Goal: Task Accomplishment & Management: Manage account settings

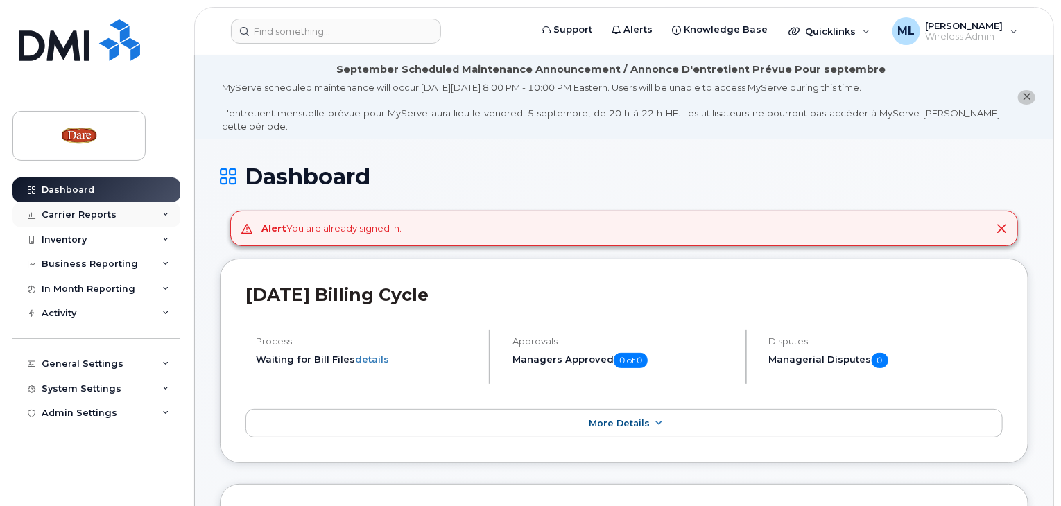
click at [79, 216] on div "Carrier Reports" at bounding box center [79, 214] width 75 height 11
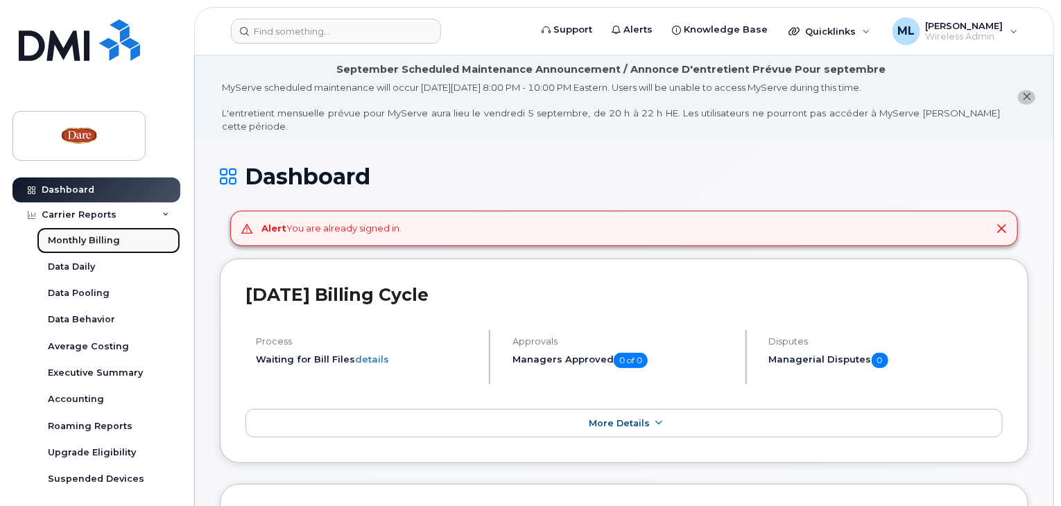
click at [75, 239] on div "Monthly Billing" at bounding box center [84, 240] width 72 height 12
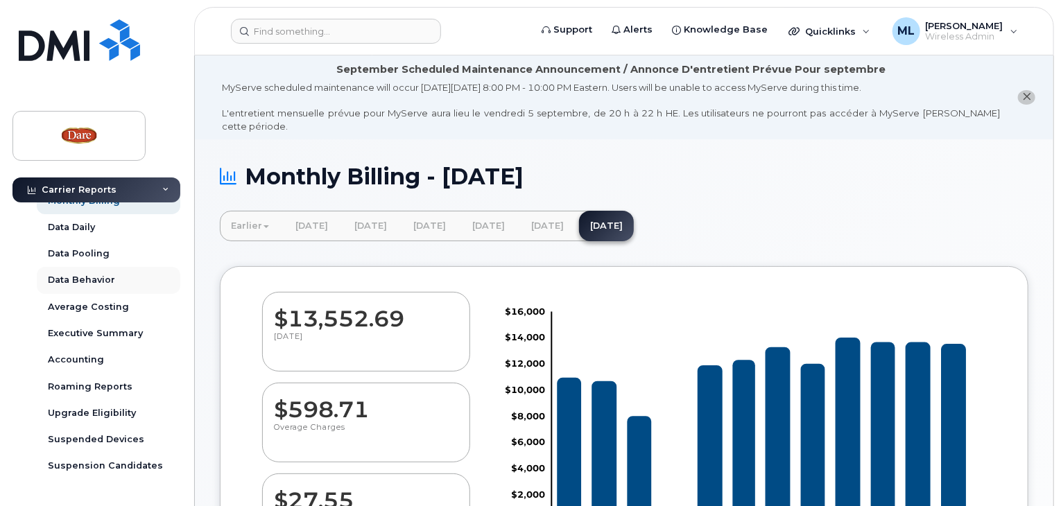
scroll to position [8, 0]
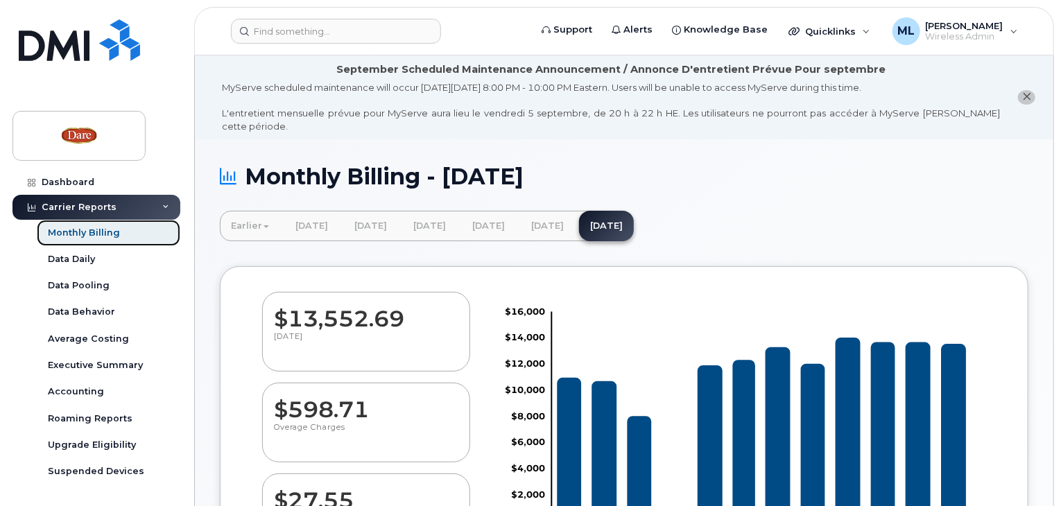
click at [94, 234] on div "Monthly Billing" at bounding box center [84, 233] width 72 height 12
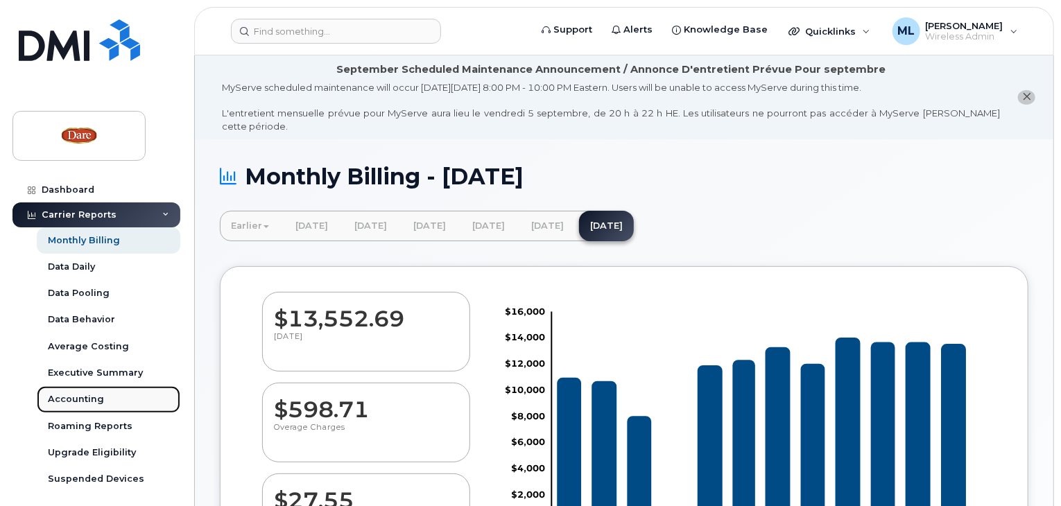
click at [62, 408] on link "Accounting" at bounding box center [109, 399] width 144 height 26
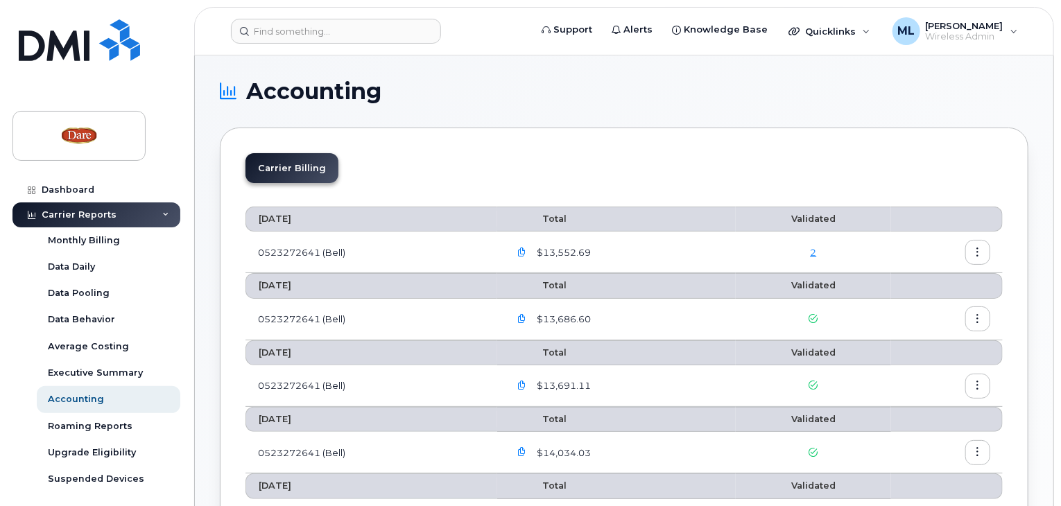
click at [524, 252] on icon "button" at bounding box center [521, 252] width 9 height 9
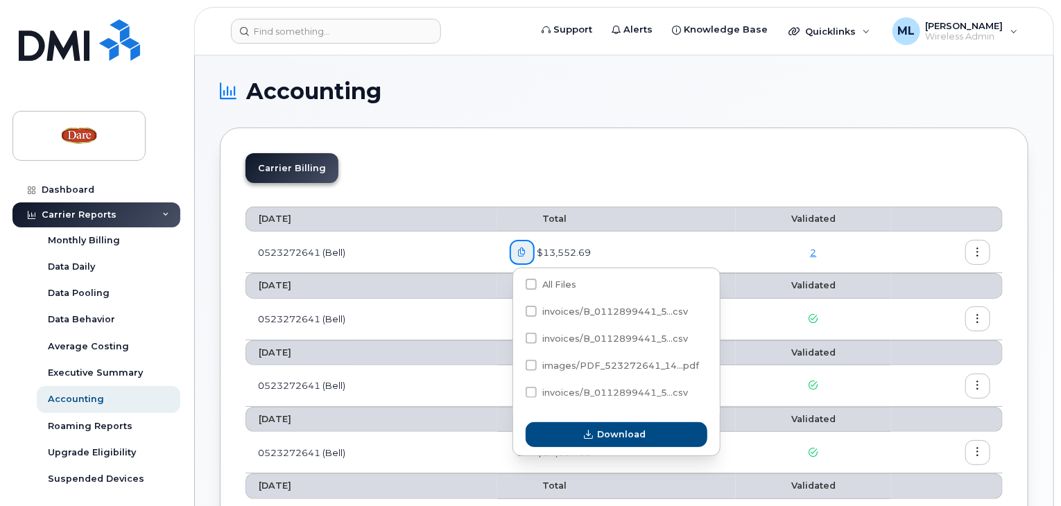
click at [979, 250] on icon "button" at bounding box center [978, 252] width 9 height 9
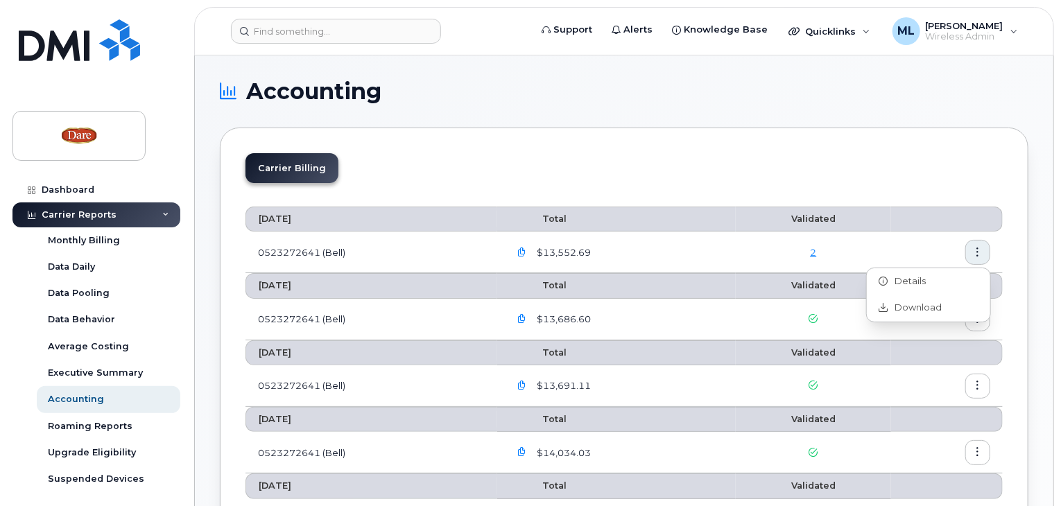
click at [852, 234] on td "2" at bounding box center [813, 253] width 155 height 42
click at [815, 250] on link "2" at bounding box center [813, 252] width 6 height 11
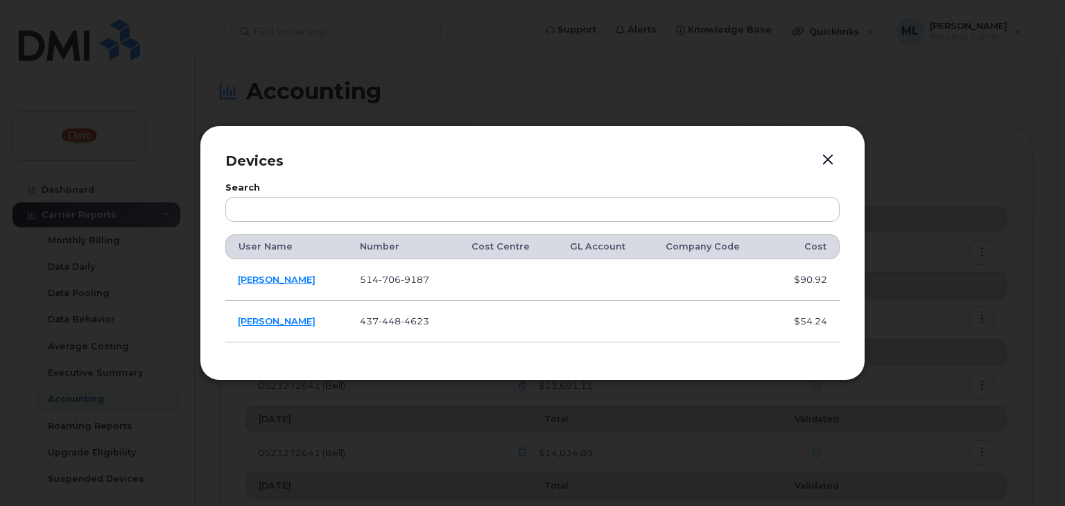
click at [827, 162] on button "button" at bounding box center [828, 160] width 21 height 19
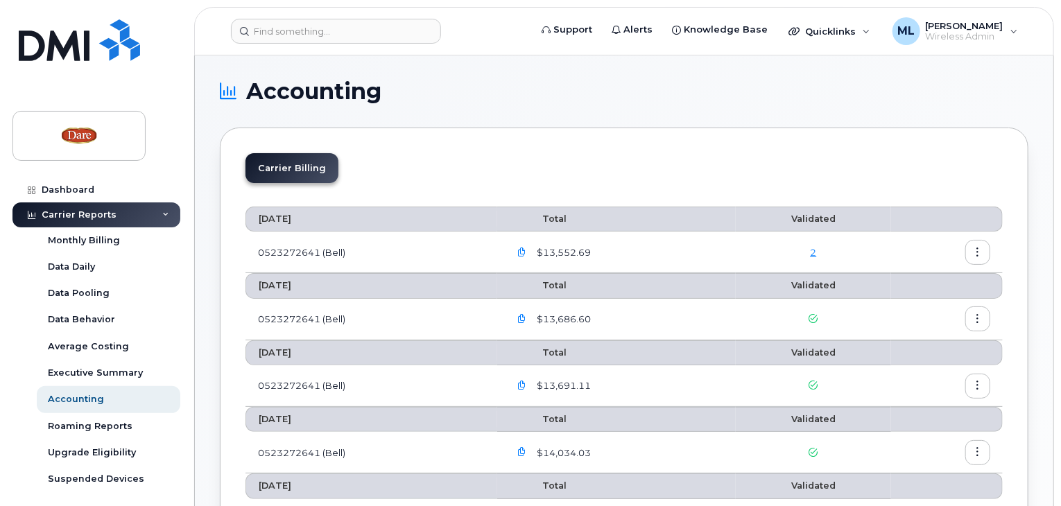
click at [978, 253] on icon "button" at bounding box center [978, 252] width 9 height 9
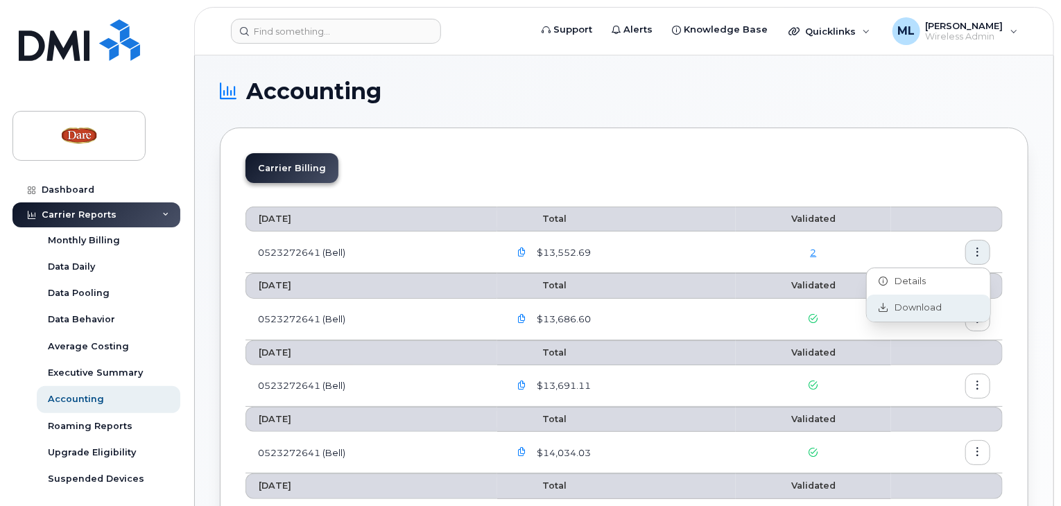
click at [929, 311] on span "Download" at bounding box center [916, 308] width 54 height 12
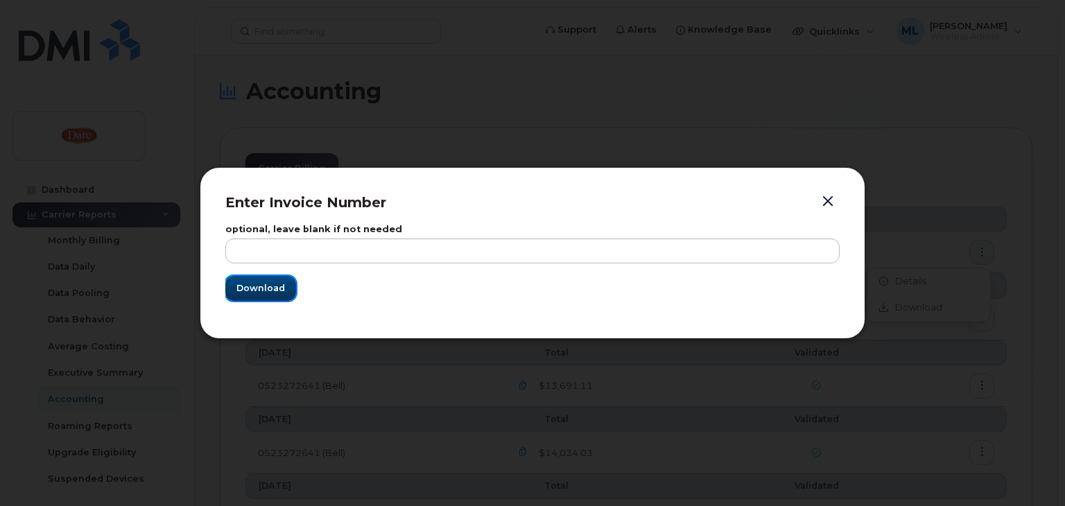
click at [246, 295] on span "Download" at bounding box center [261, 288] width 49 height 13
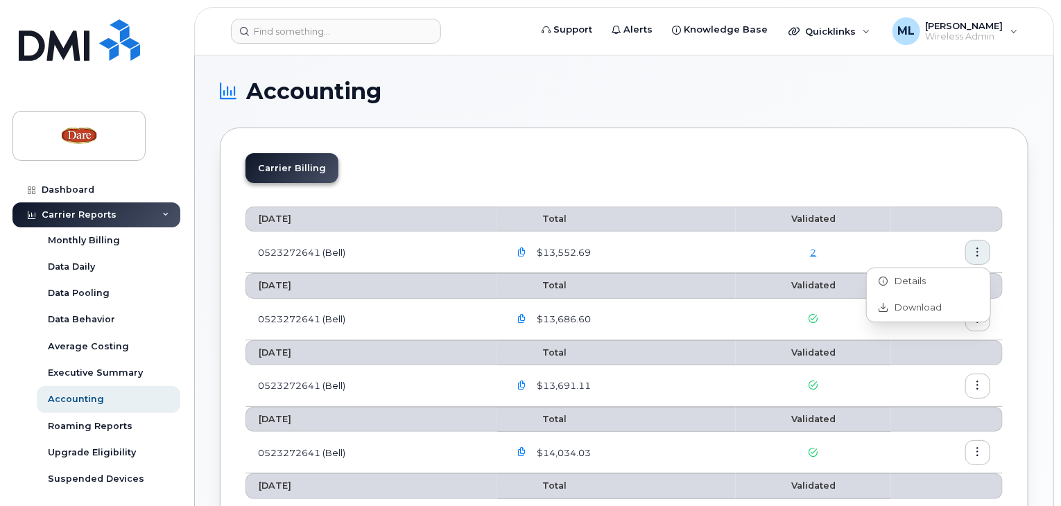
click at [520, 252] on icon "button" at bounding box center [521, 252] width 9 height 9
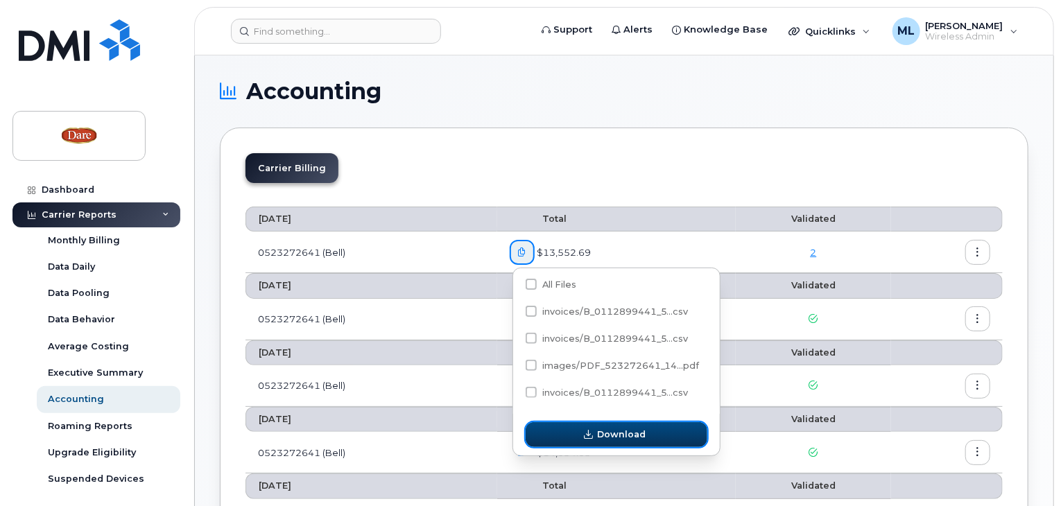
click at [590, 434] on icon "button" at bounding box center [588, 435] width 9 height 9
click at [617, 440] on span "Download" at bounding box center [621, 434] width 49 height 13
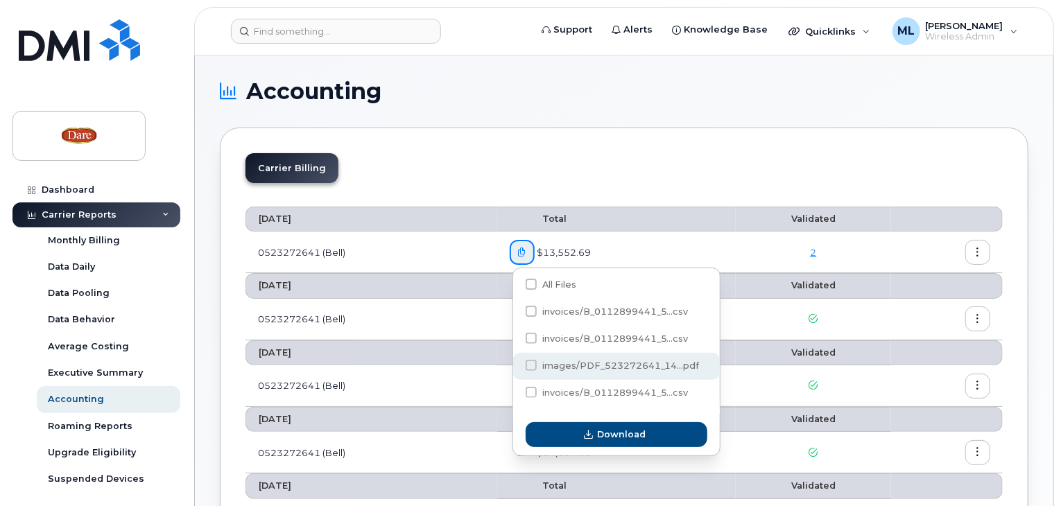
click at [531, 366] on span at bounding box center [531, 365] width 11 height 11
click at [516, 366] on input "images/PDF_523272641_14...pdf" at bounding box center [512, 366] width 7 height 7
checkbox input "true"
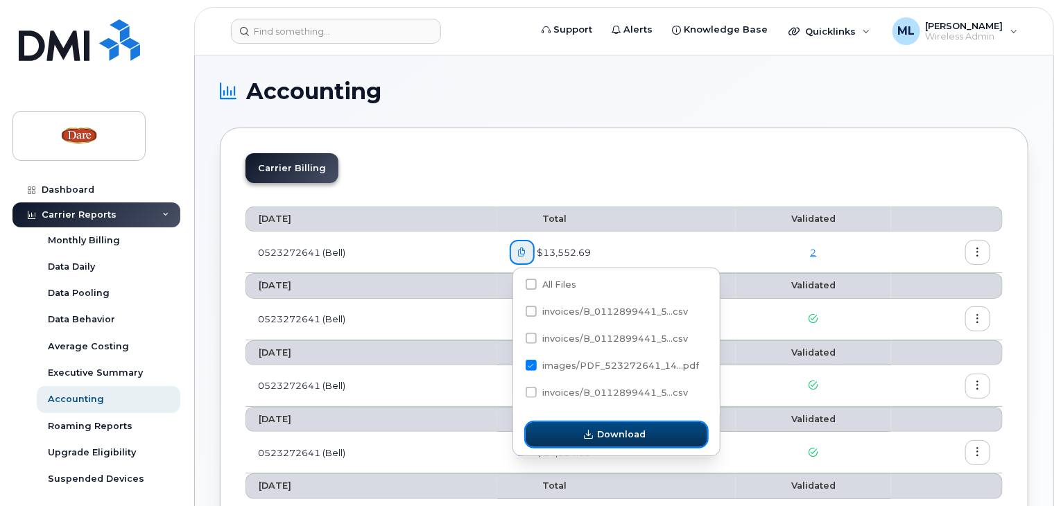
click at [590, 435] on icon "button" at bounding box center [588, 435] width 9 height 9
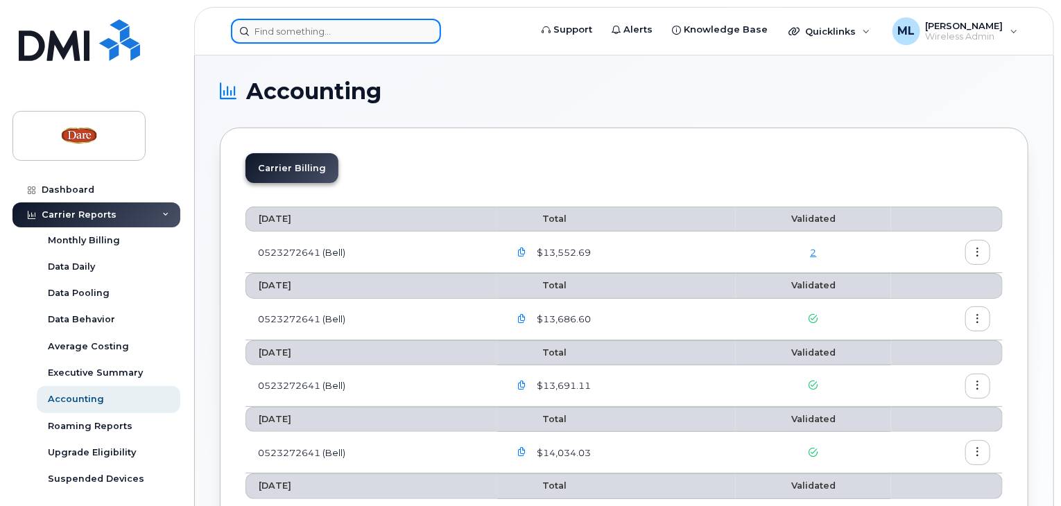
click at [266, 29] on input at bounding box center [336, 31] width 210 height 25
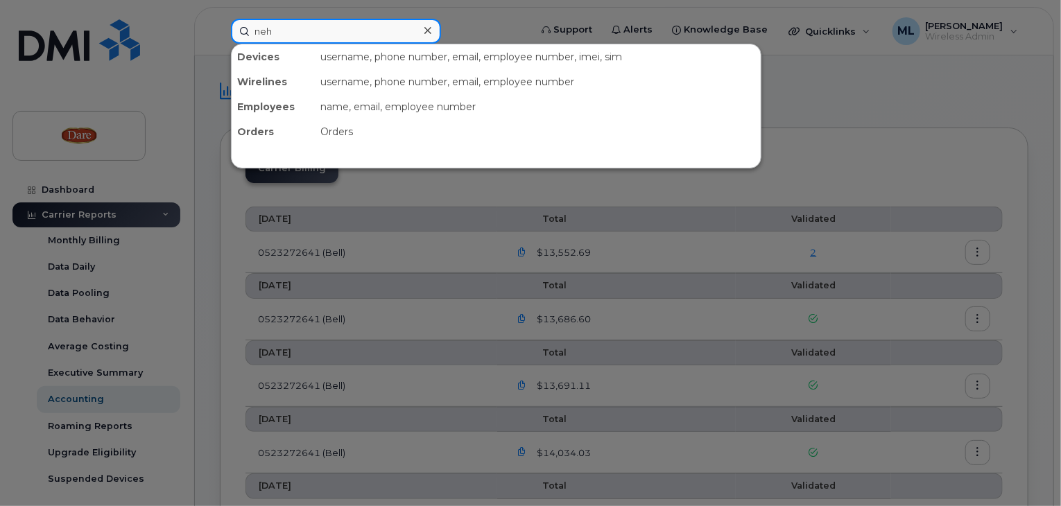
type input "neh"
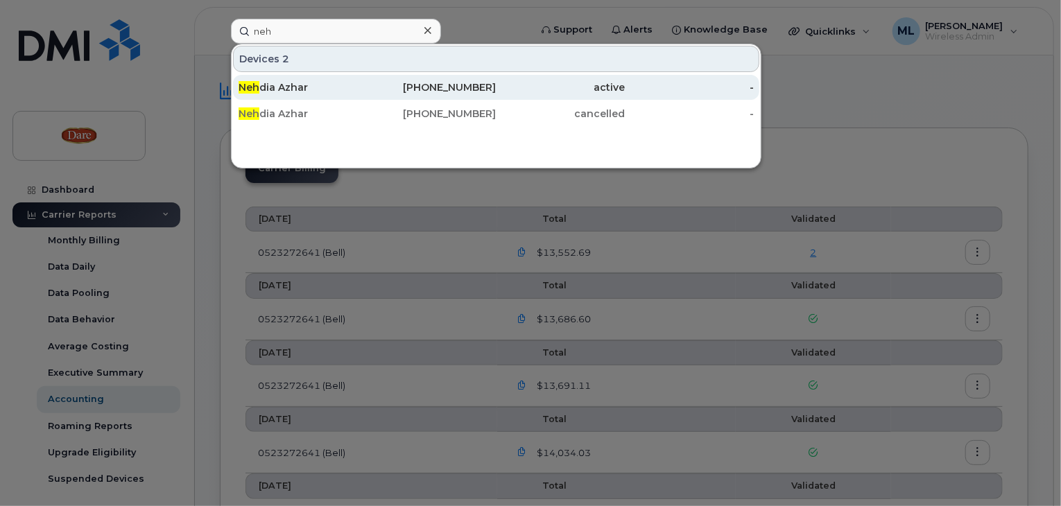
click at [266, 87] on div "Neh dia Azhar" at bounding box center [303, 87] width 129 height 14
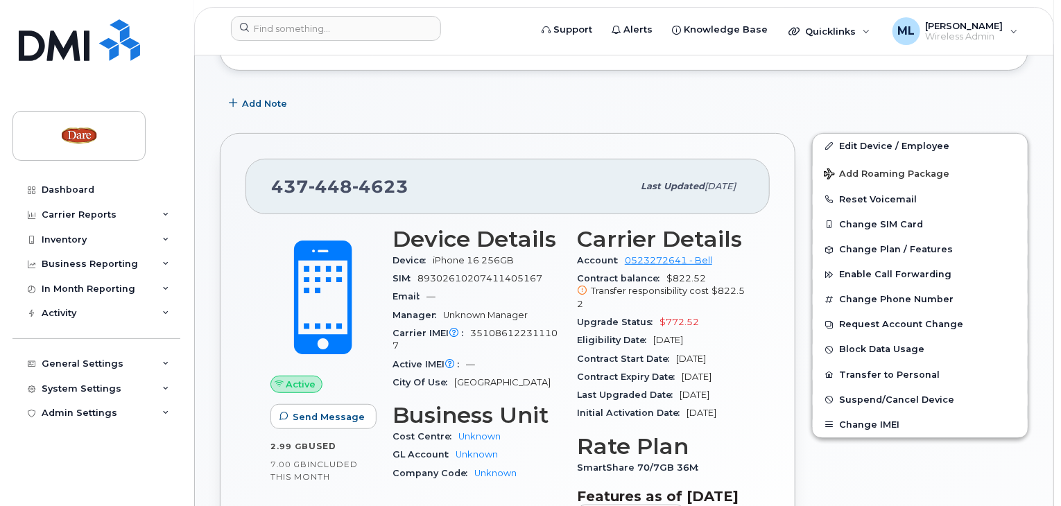
scroll to position [277, 0]
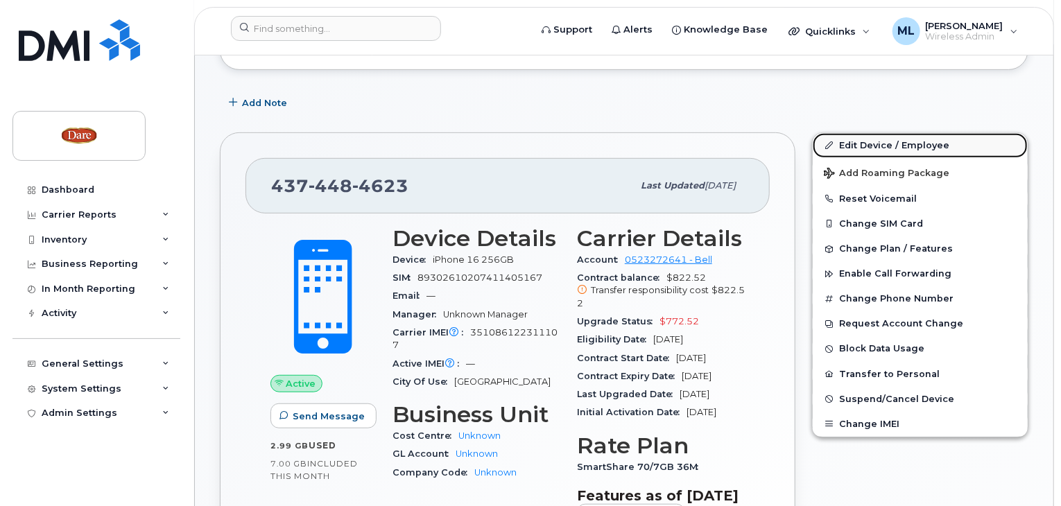
click at [859, 134] on link "Edit Device / Employee" at bounding box center [920, 145] width 215 height 25
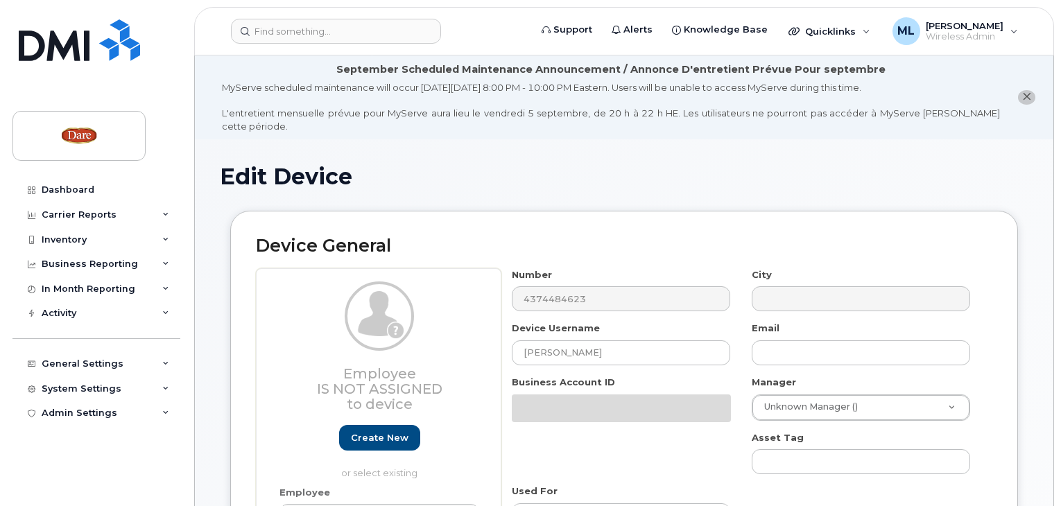
select select "273874"
select select "273875"
select select "273876"
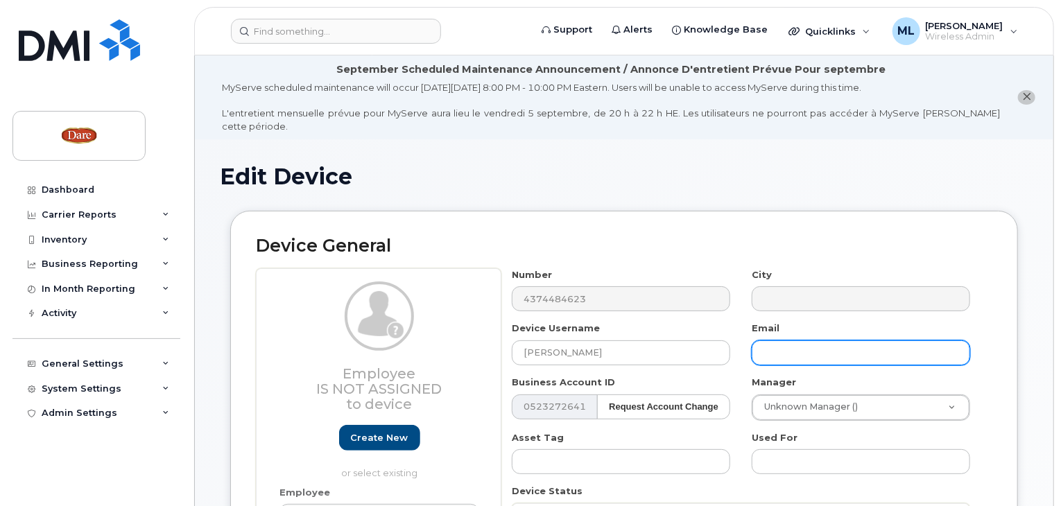
click at [789, 345] on input "text" at bounding box center [861, 353] width 219 height 25
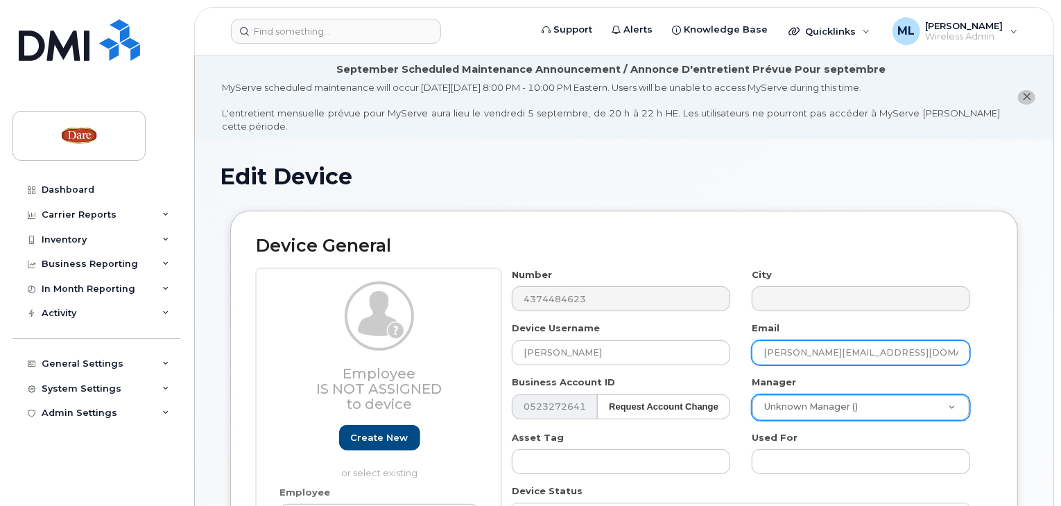
type input "[PERSON_NAME][EMAIL_ADDRESS][DOMAIN_NAME]"
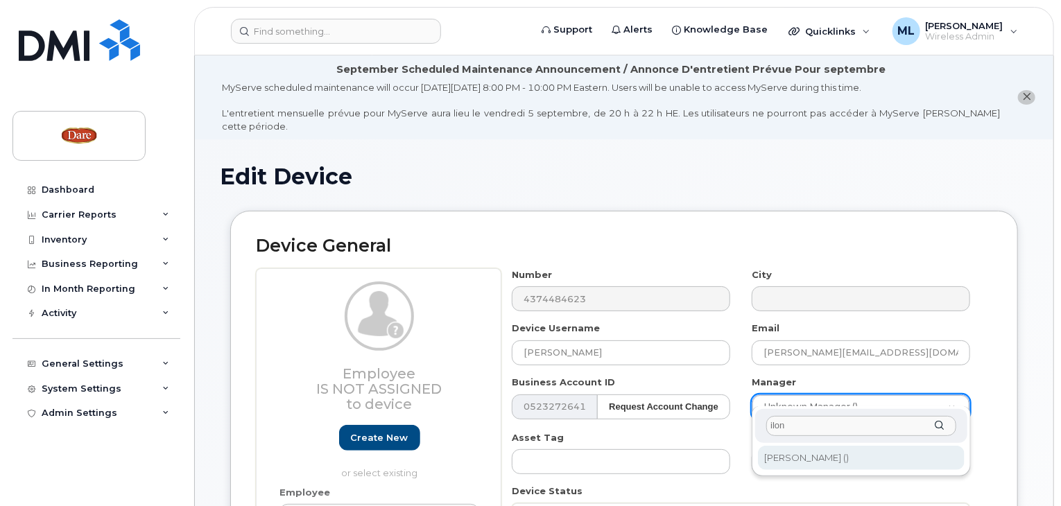
type input "ilon"
type input "2019316"
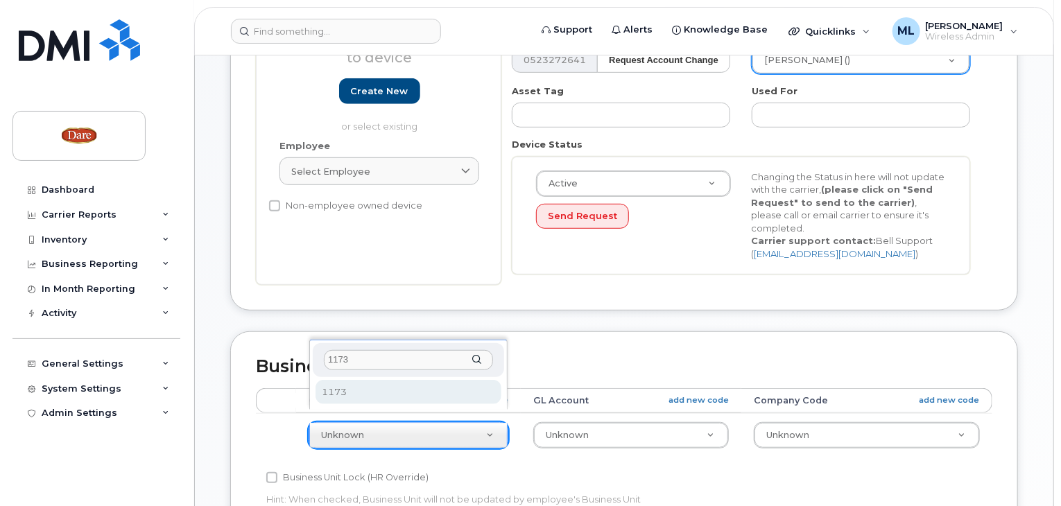
type input "1173"
select select "273908"
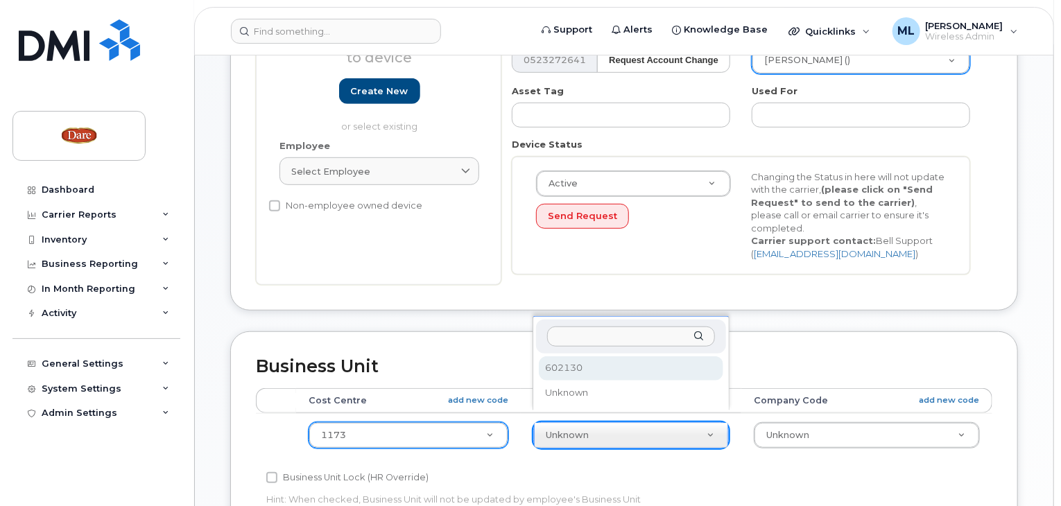
select select "273913"
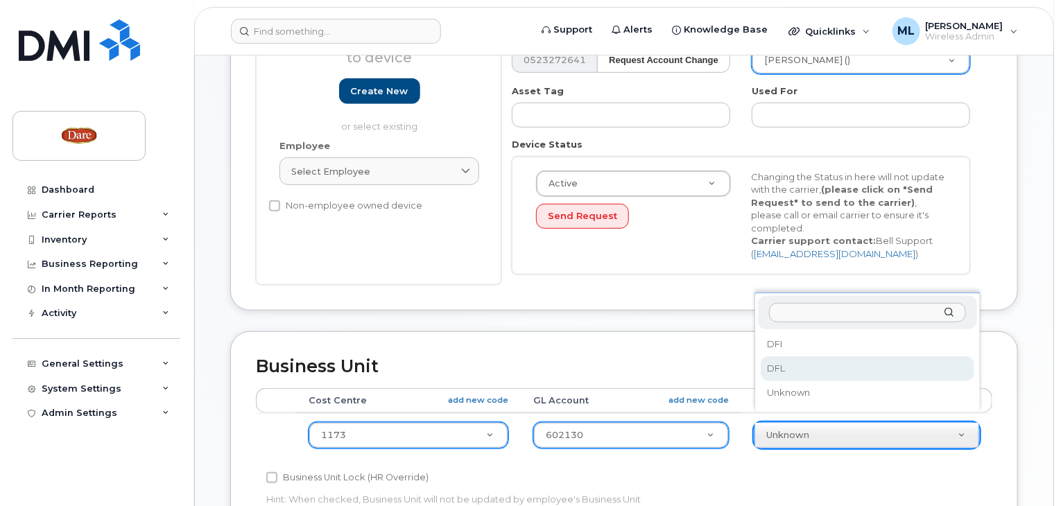
select select "273914"
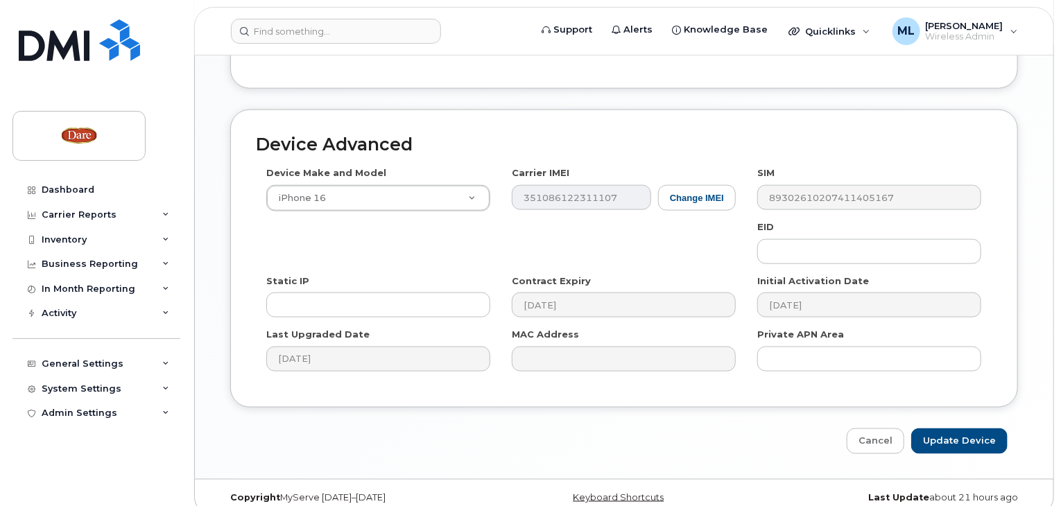
scroll to position [809, 0]
click at [932, 427] on input "Update Device" at bounding box center [959, 440] width 96 height 26
type input "Saving..."
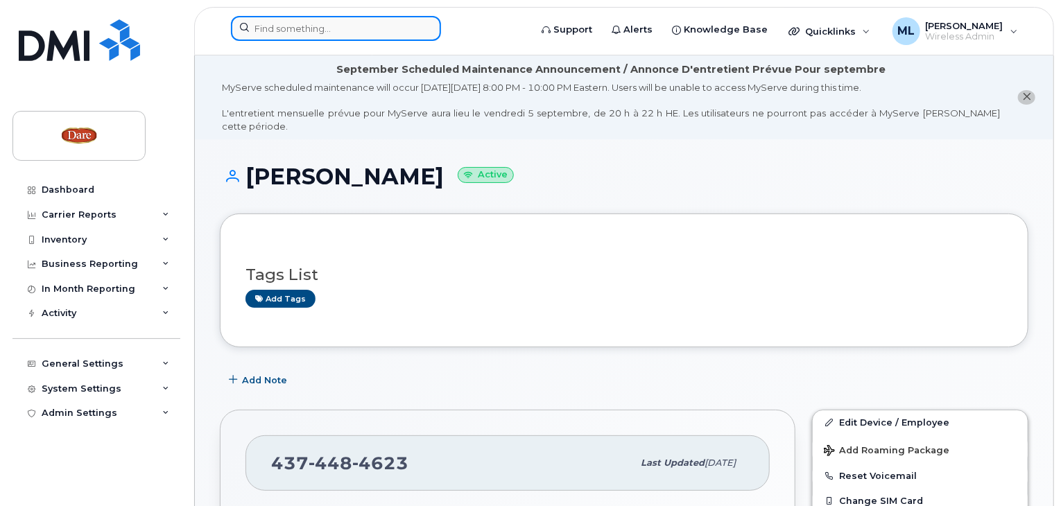
click at [358, 27] on input at bounding box center [336, 28] width 210 height 25
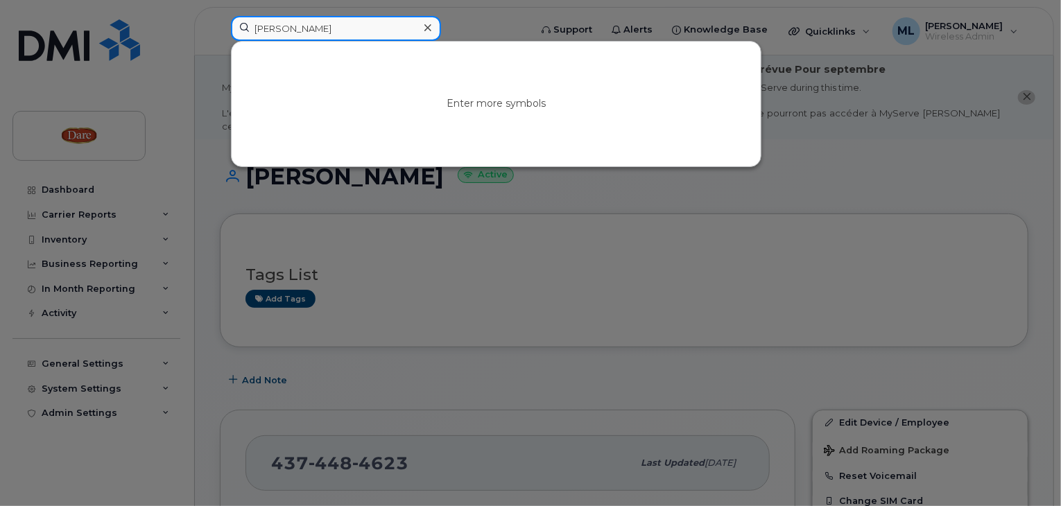
type input "[PERSON_NAME]"
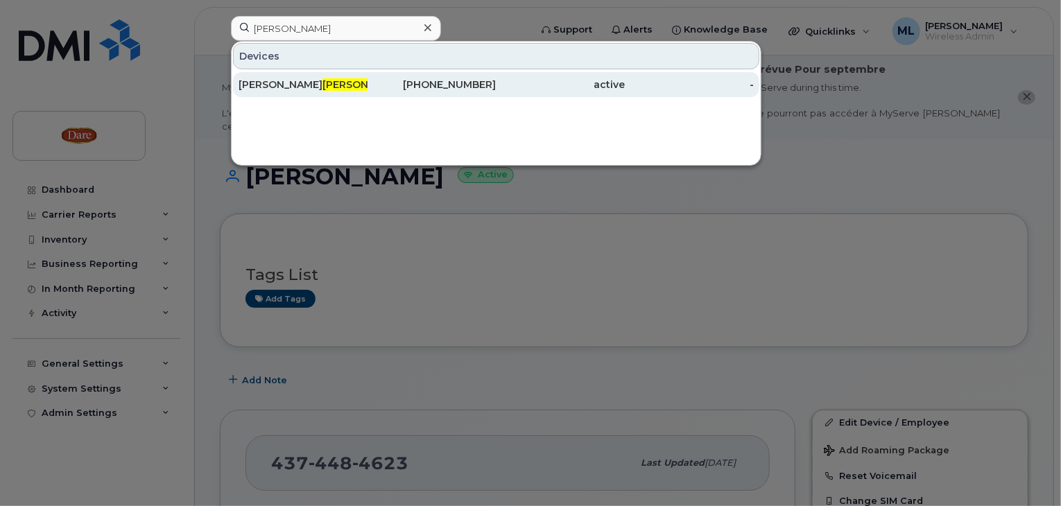
click at [323, 84] on span "Huber" at bounding box center [365, 84] width 84 height 12
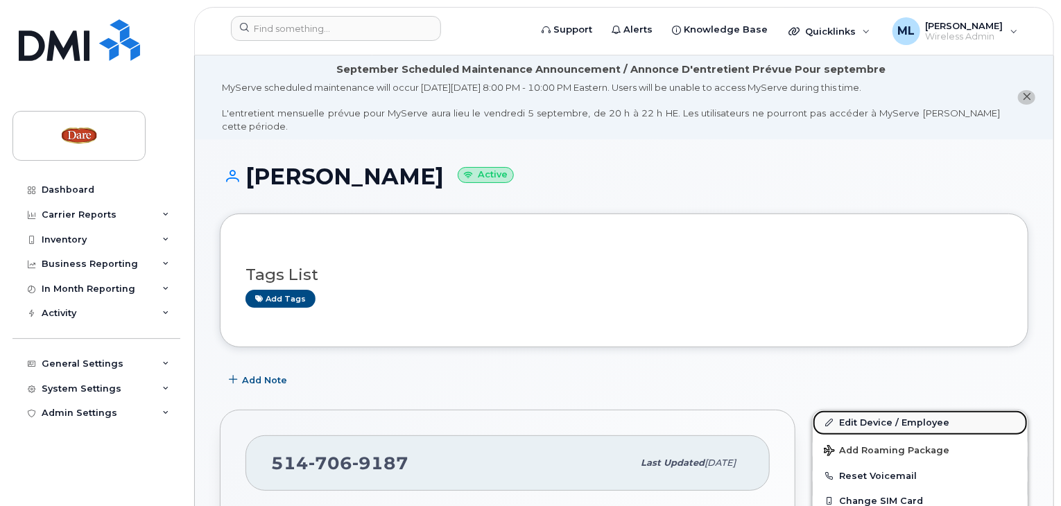
click at [857, 411] on link "Edit Device / Employee" at bounding box center [920, 423] width 215 height 25
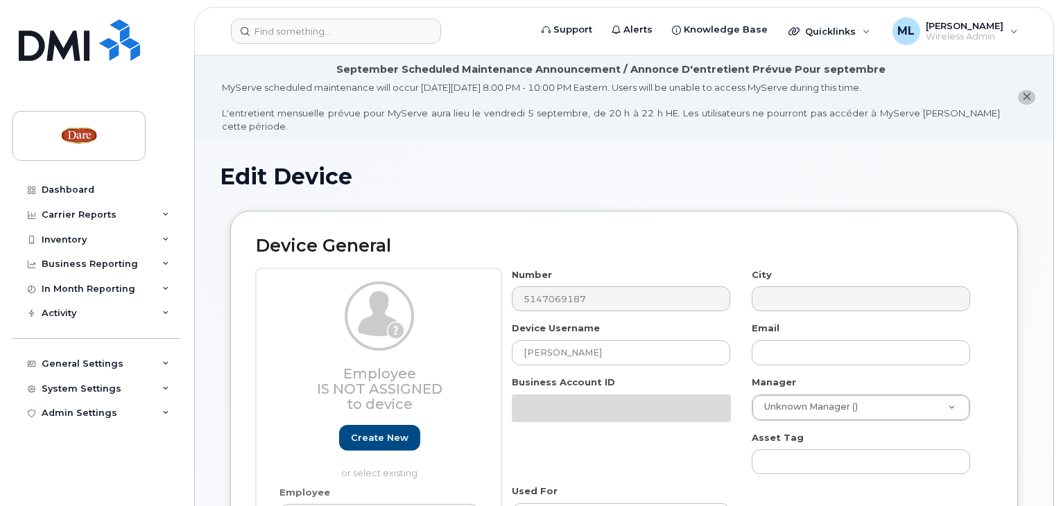
select select "273874"
select select "273875"
select select "273876"
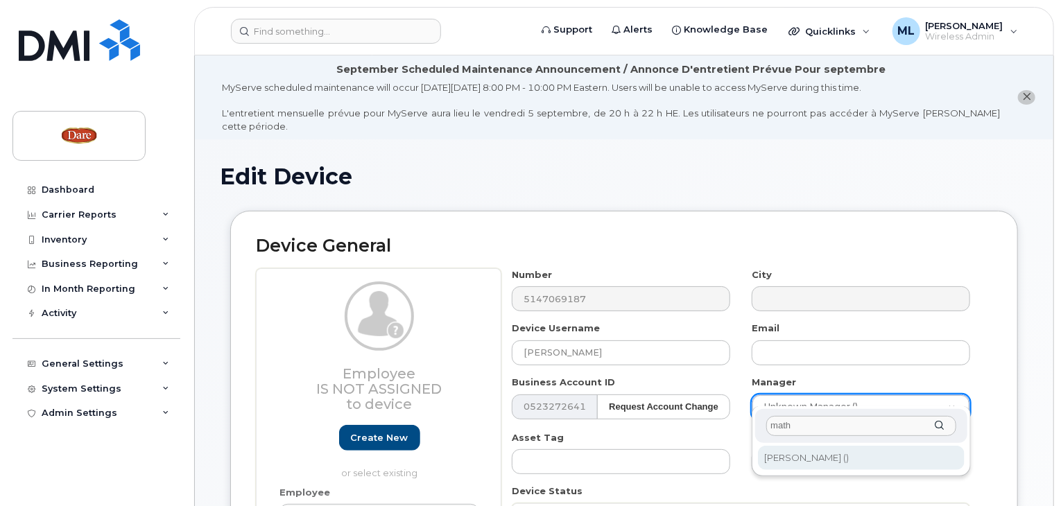
type input "math"
type input "519552"
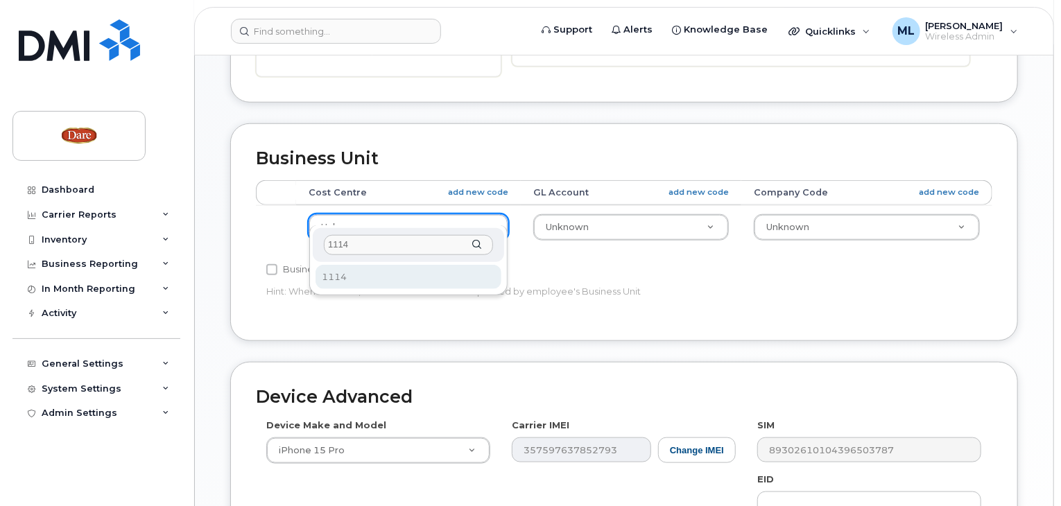
type input "1114"
select select "273894"
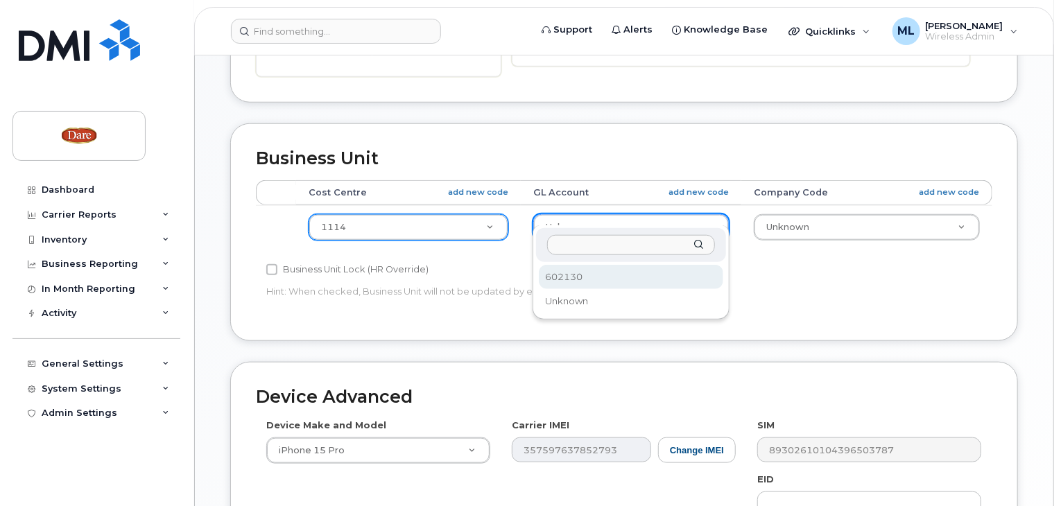
select select "273913"
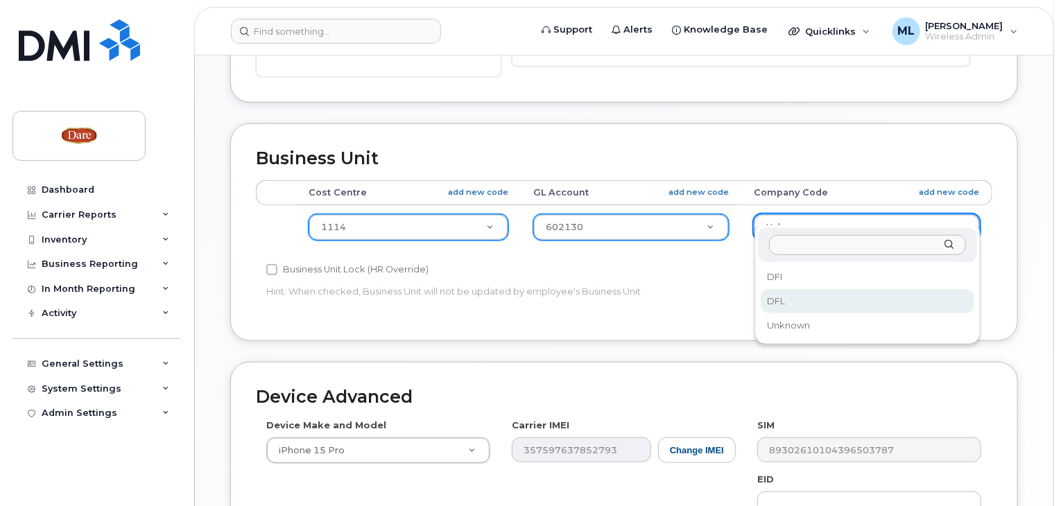
select select "273914"
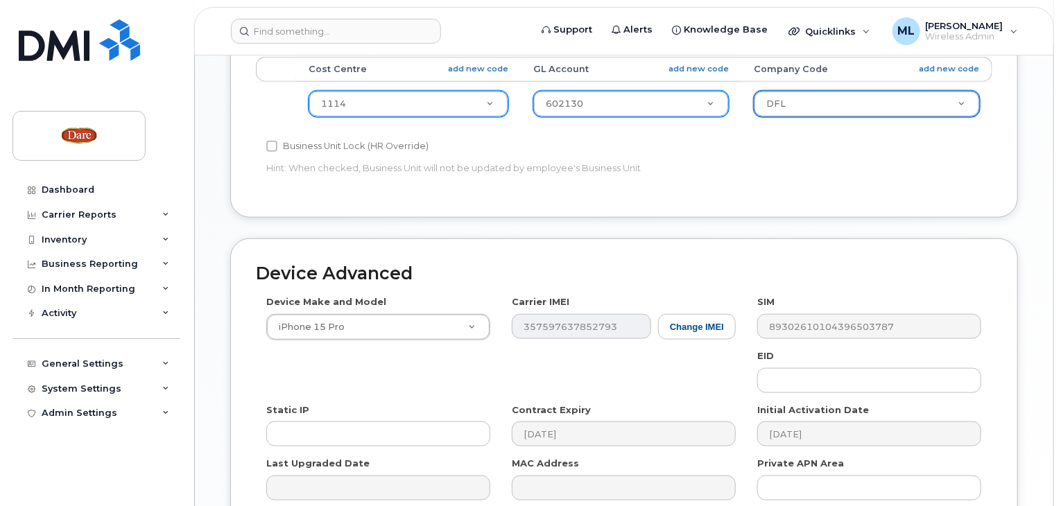
scroll to position [809, 0]
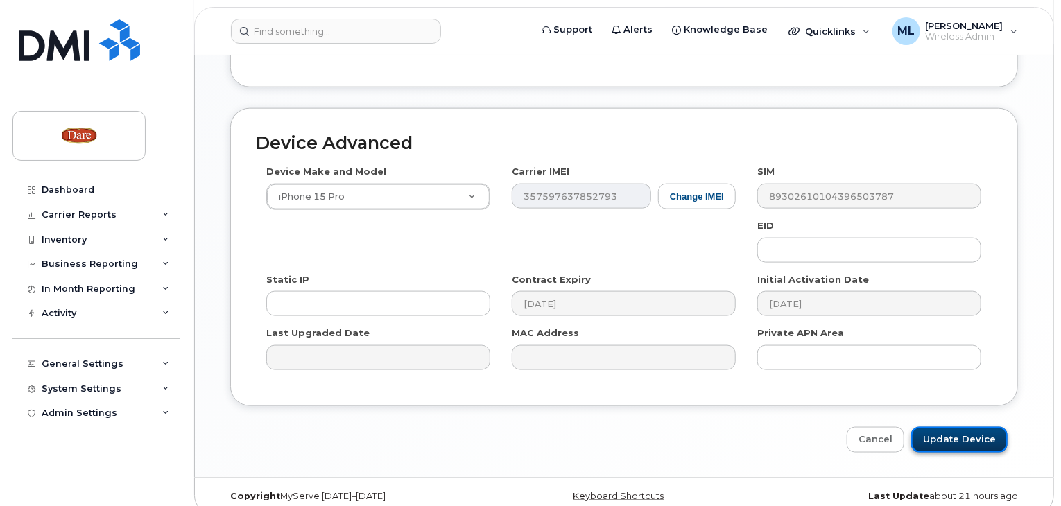
click at [973, 427] on input "Update Device" at bounding box center [959, 440] width 96 height 26
type input "Saving..."
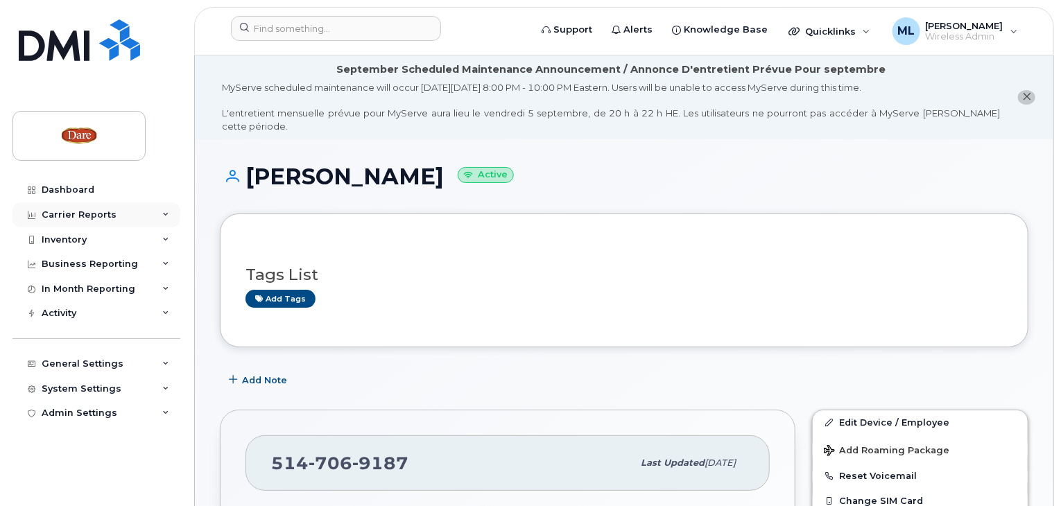
click at [58, 214] on div "Carrier Reports" at bounding box center [79, 214] width 75 height 11
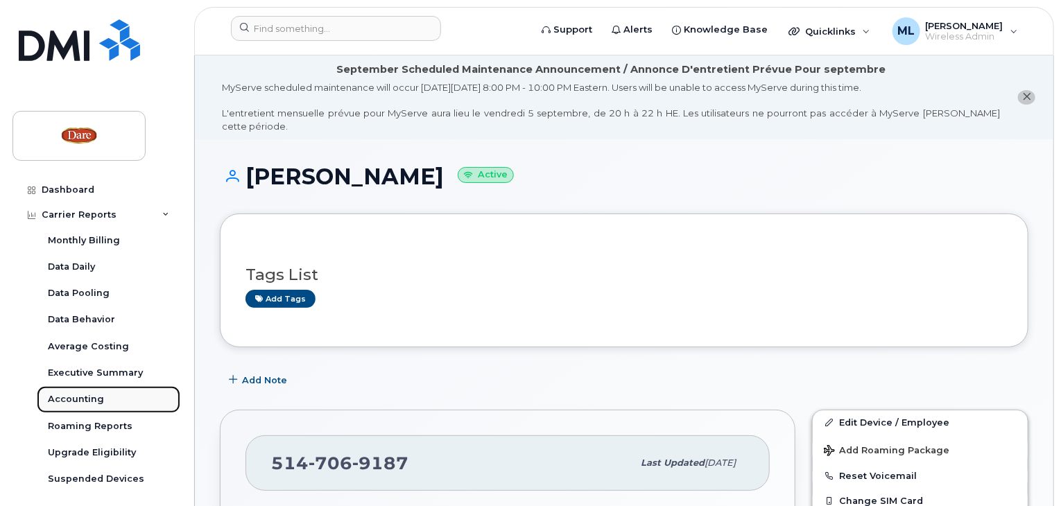
click at [80, 397] on div "Accounting" at bounding box center [76, 399] width 56 height 12
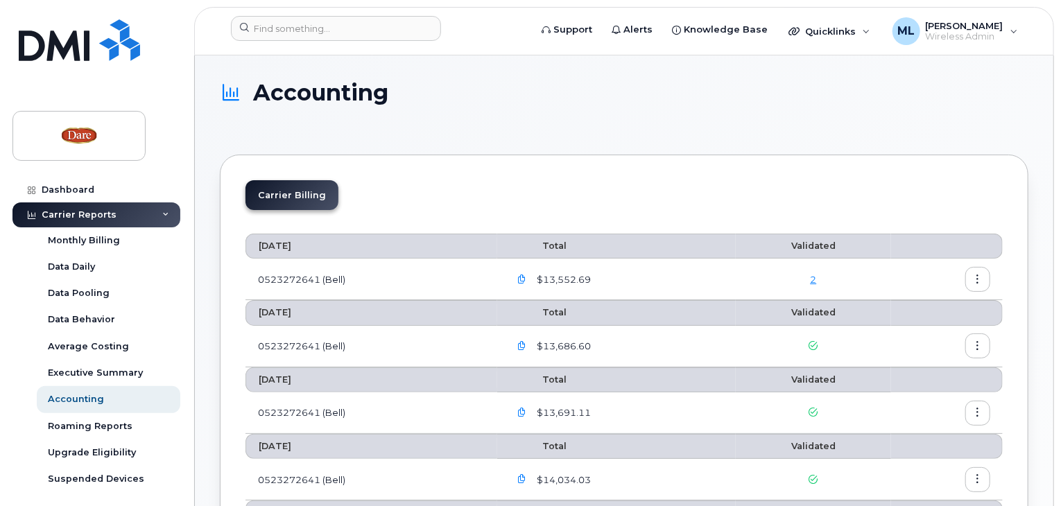
click at [981, 278] on icon "button" at bounding box center [978, 279] width 9 height 9
click at [813, 278] on link "2" at bounding box center [813, 279] width 6 height 11
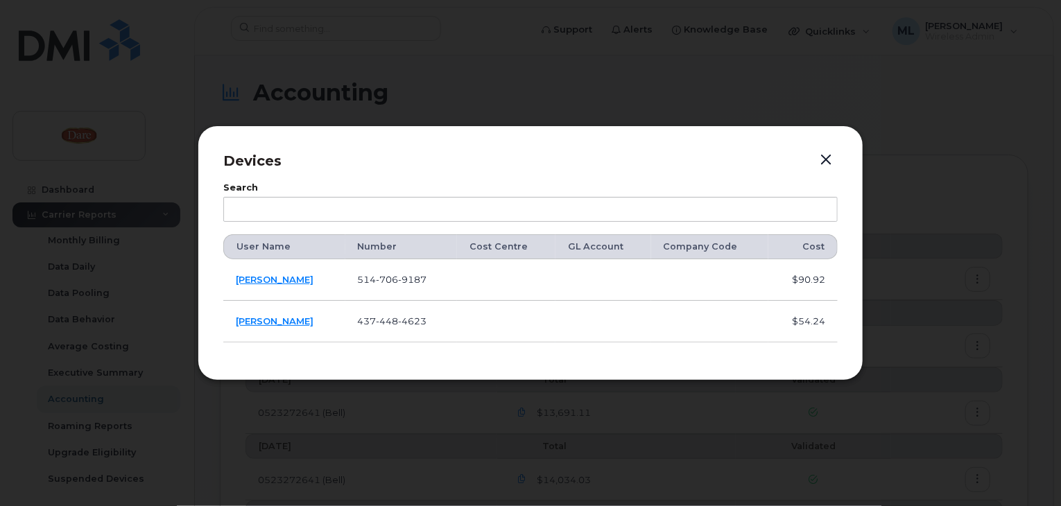
click at [825, 156] on button "button" at bounding box center [826, 160] width 21 height 19
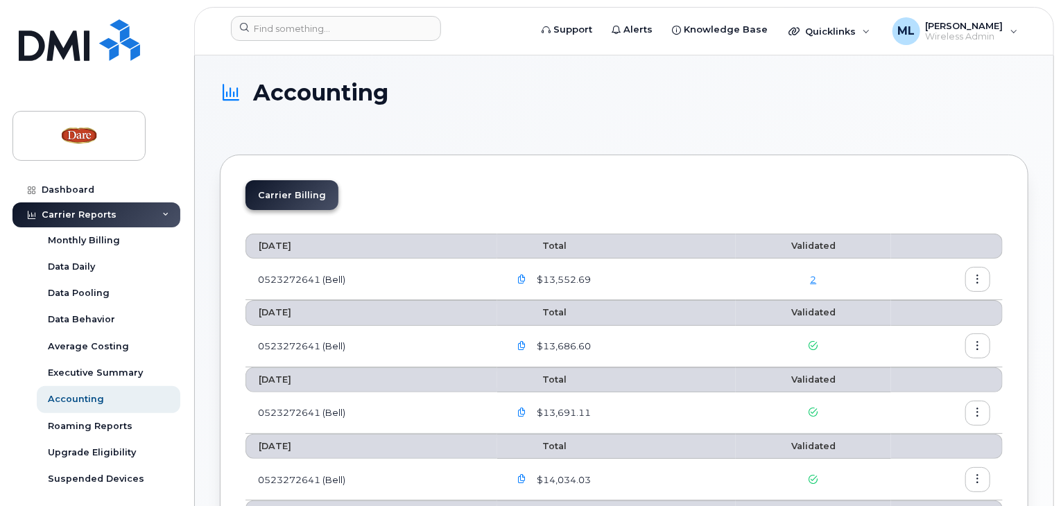
click at [982, 280] on icon "button" at bounding box center [978, 279] width 9 height 9
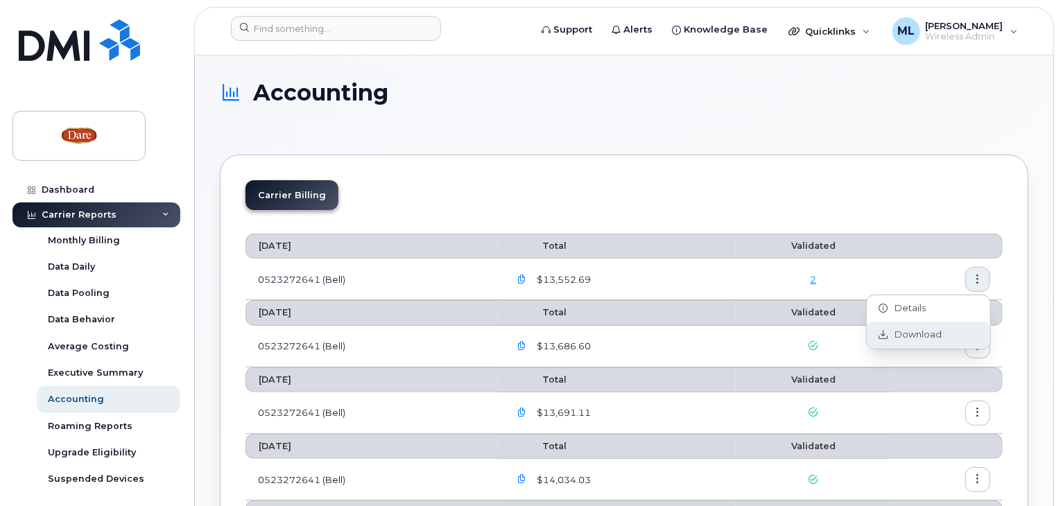
click at [951, 335] on div "Download" at bounding box center [928, 335] width 123 height 26
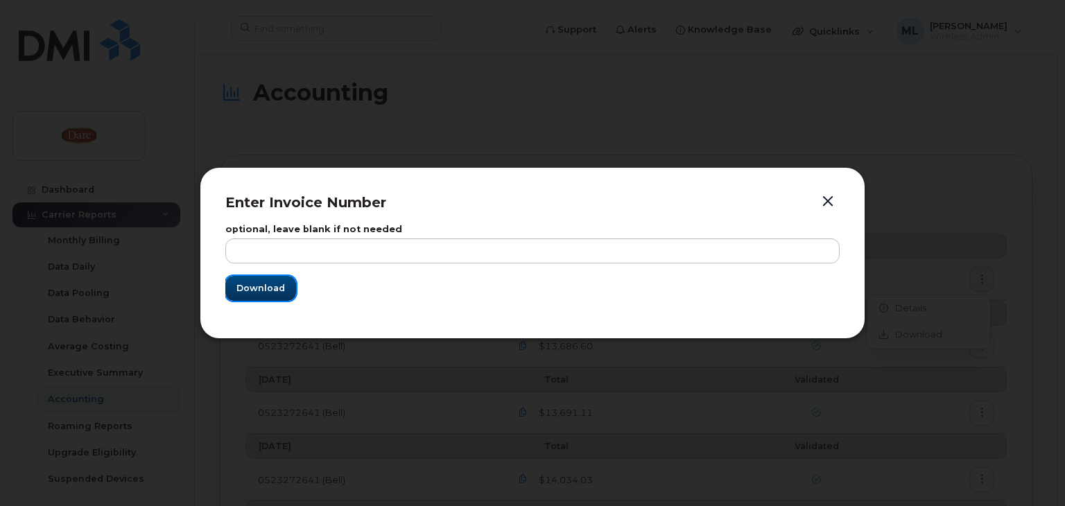
click at [252, 287] on span "Download" at bounding box center [261, 288] width 49 height 13
